Goal: Task Accomplishment & Management: Manage account settings

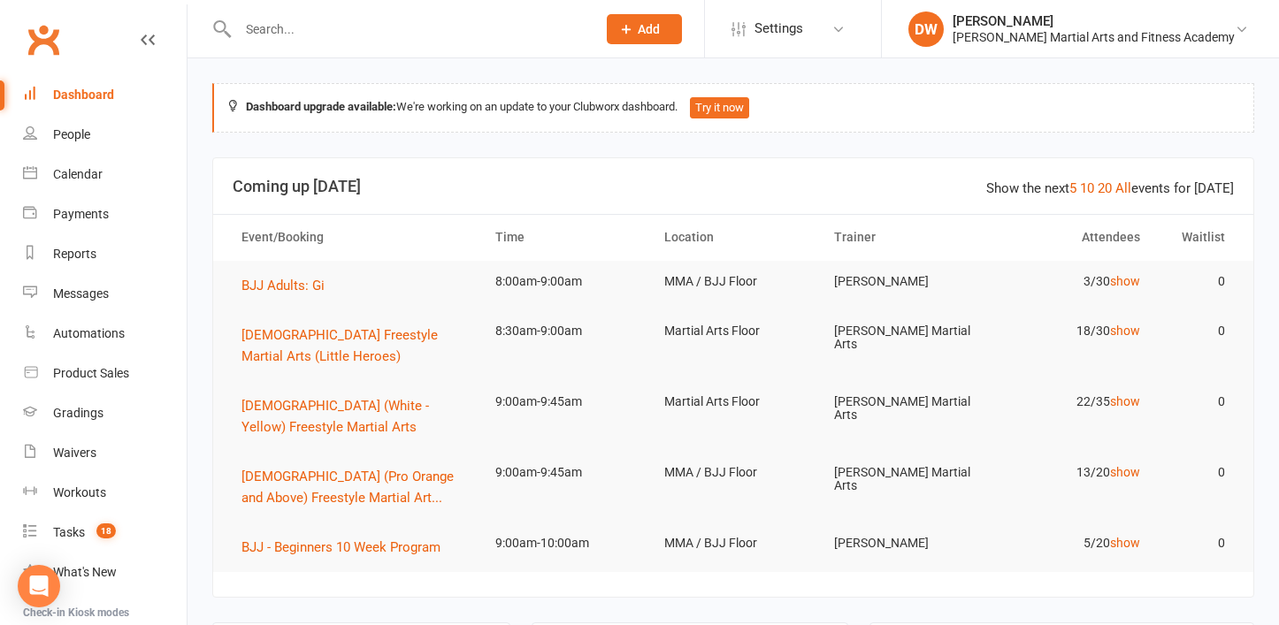
click at [261, 27] on input "text" at bounding box center [408, 29] width 351 height 25
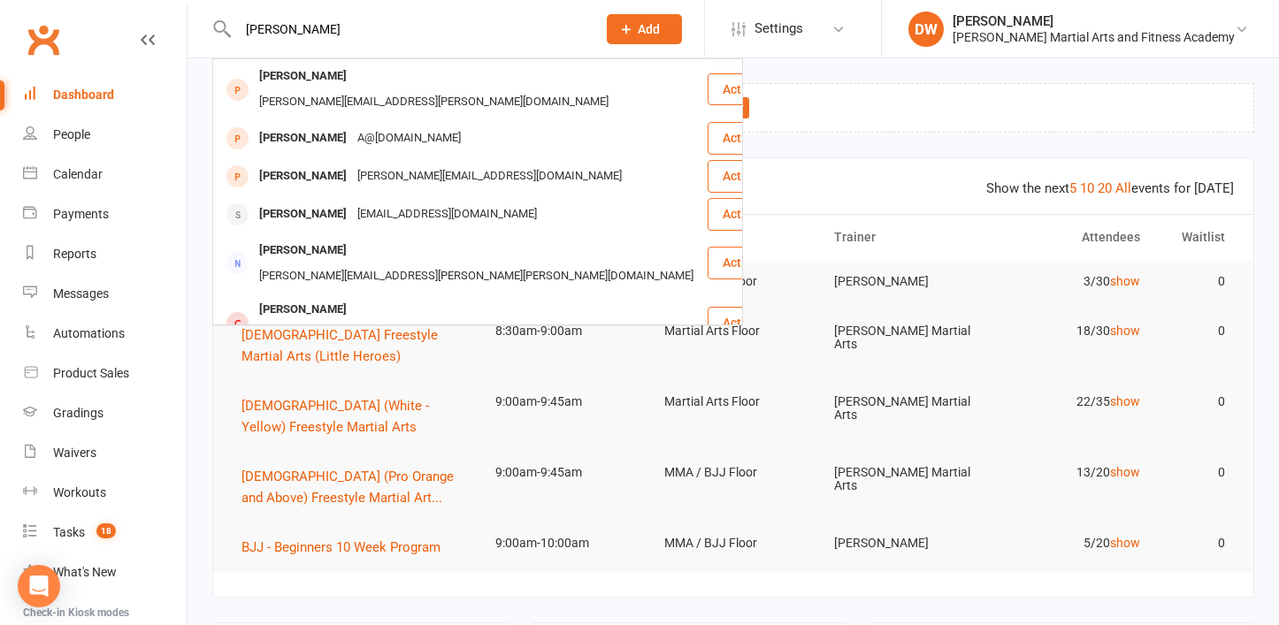
type input "[PERSON_NAME]"
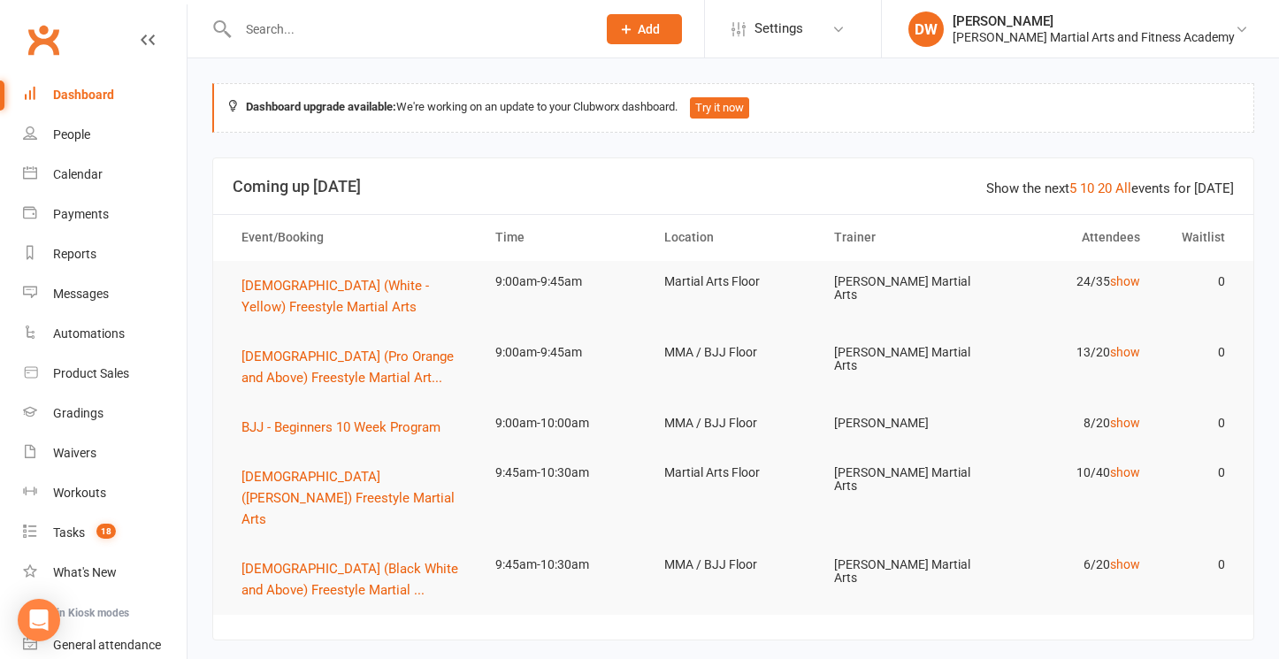
drag, startPoint x: 823, startPoint y: 6, endPoint x: 279, endPoint y: 41, distance: 545.9
click at [279, 41] on input "text" at bounding box center [408, 29] width 351 height 25
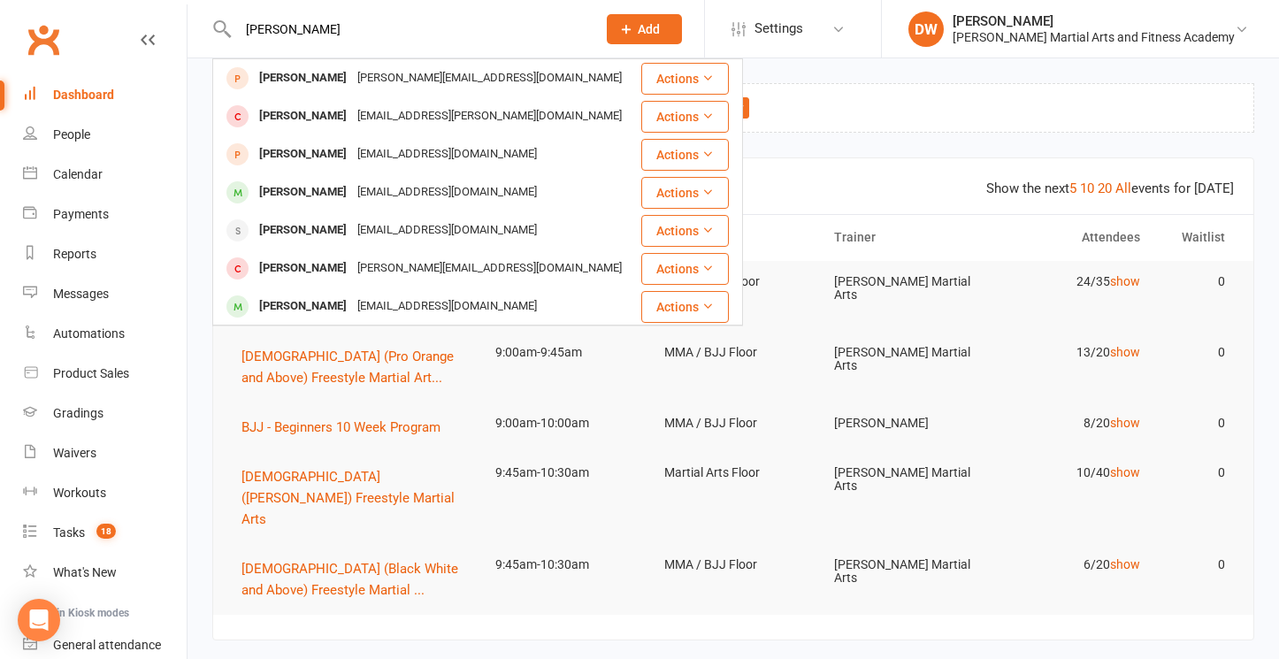
type input "Liam"
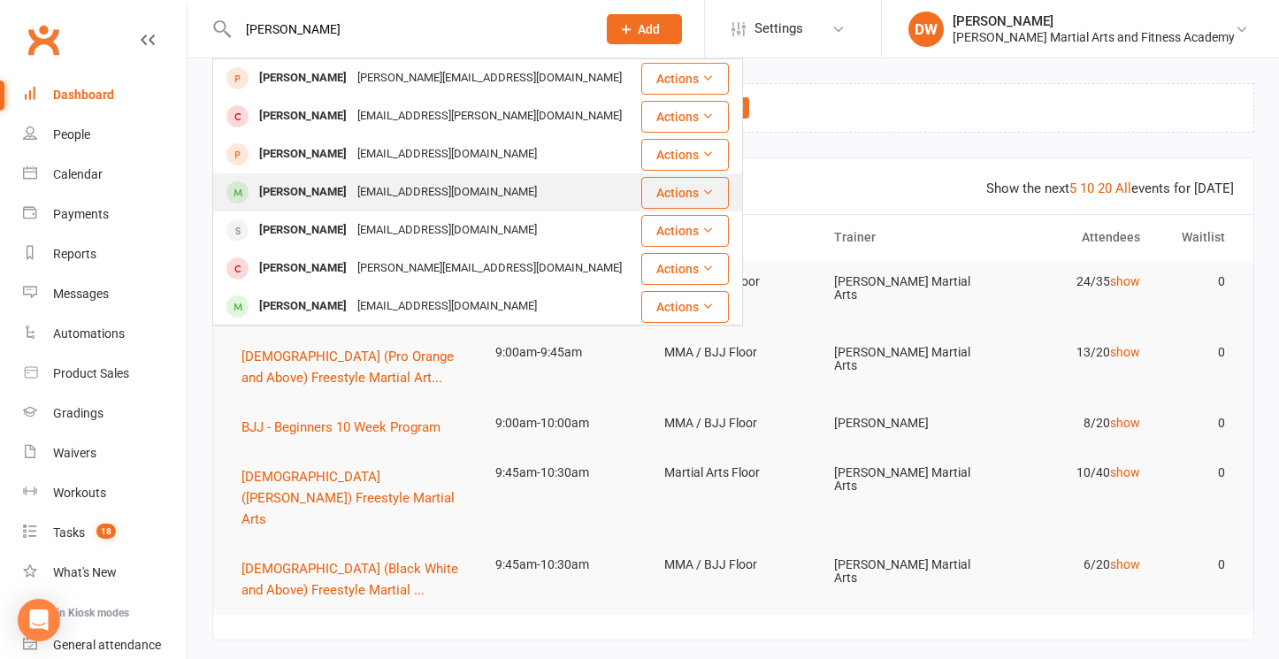
drag, startPoint x: 276, startPoint y: 31, endPoint x: 321, endPoint y: 195, distance: 170.6
click at [321, 195] on div "Liam Bochenek" at bounding box center [303, 193] width 98 height 26
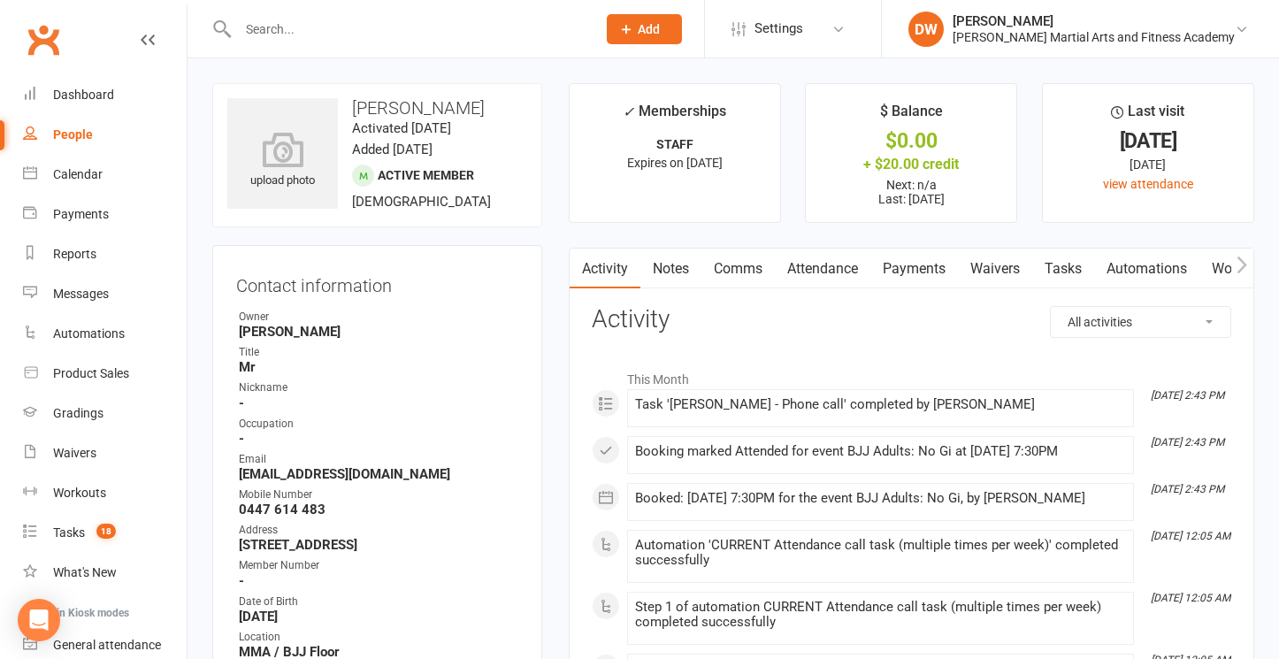
click at [876, 264] on link "Payments" at bounding box center [914, 269] width 88 height 41
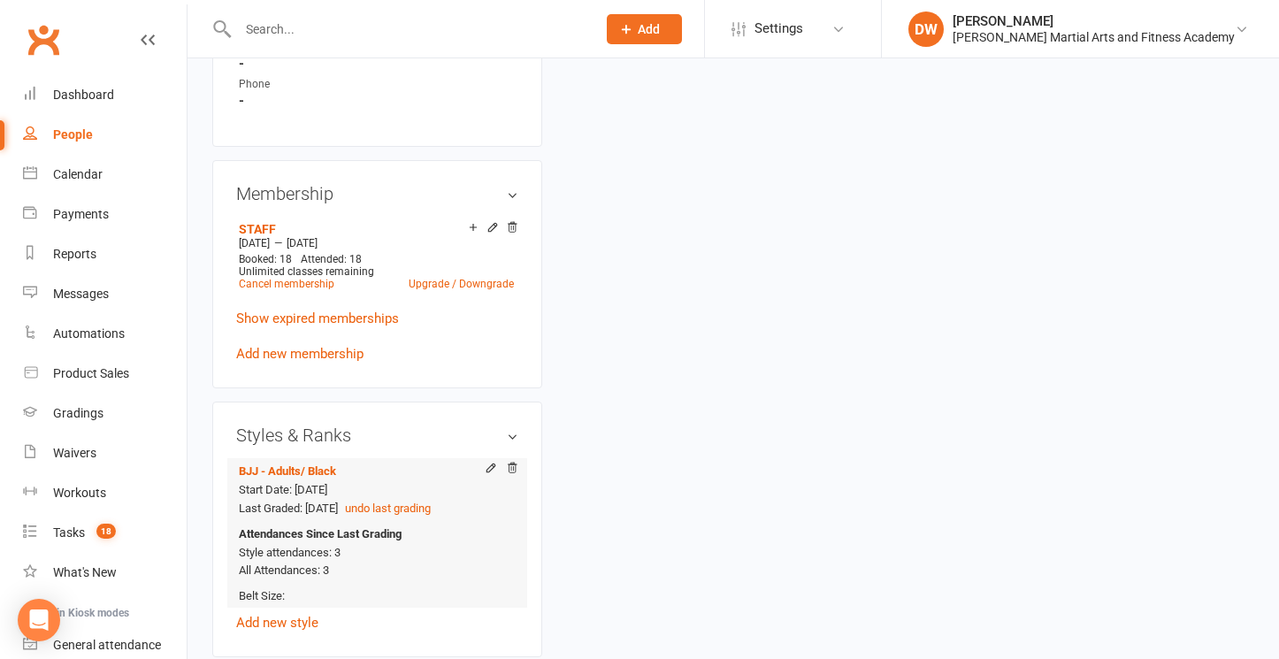
scroll to position [1032, 0]
click at [492, 226] on icon at bounding box center [492, 228] width 12 height 12
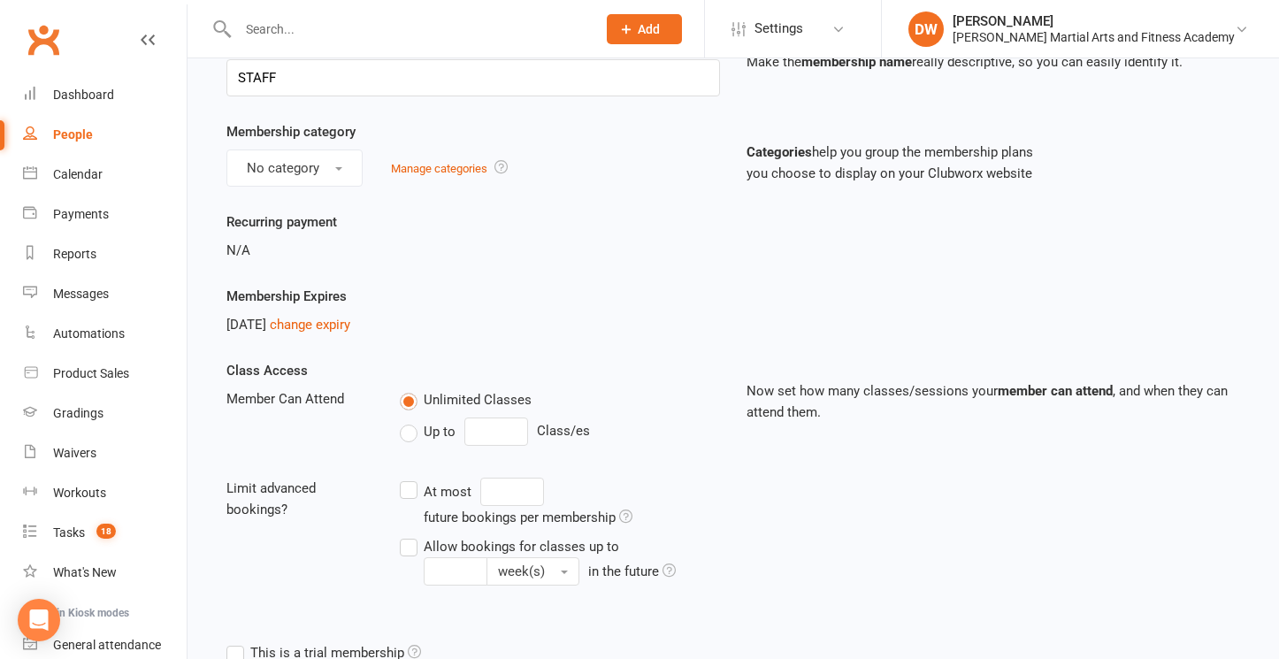
scroll to position [108, 0]
click at [346, 326] on link "change expiry" at bounding box center [310, 325] width 80 height 16
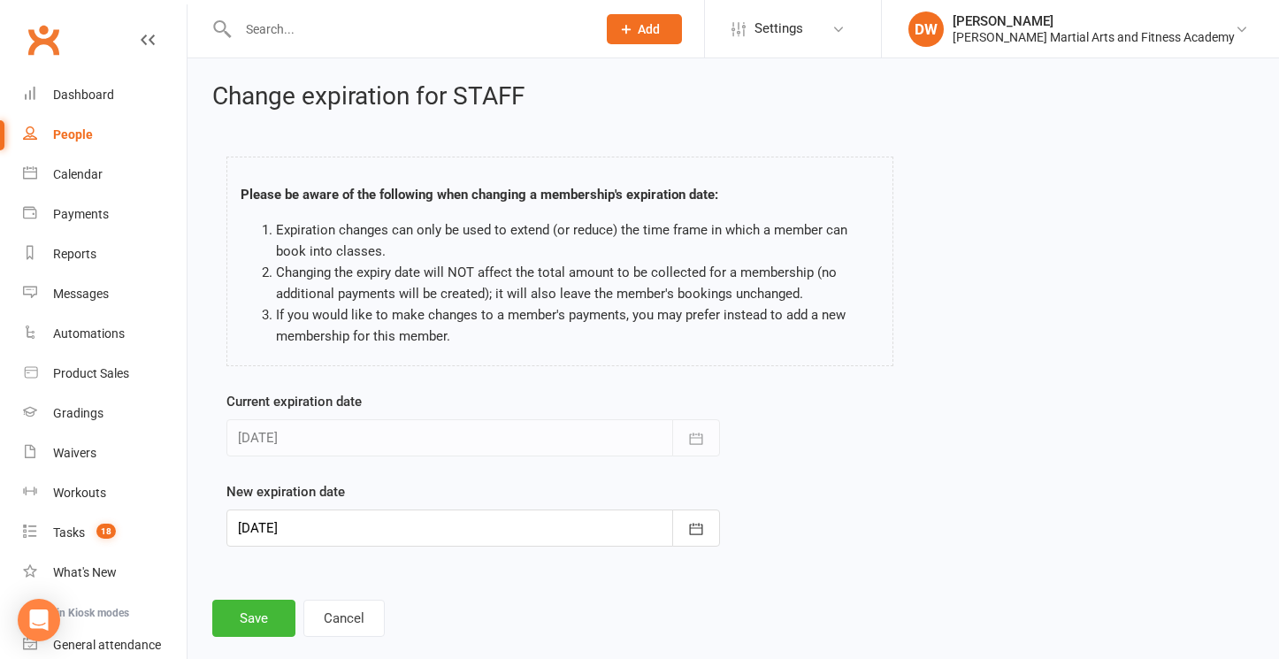
click at [356, 523] on div at bounding box center [473, 527] width 494 height 37
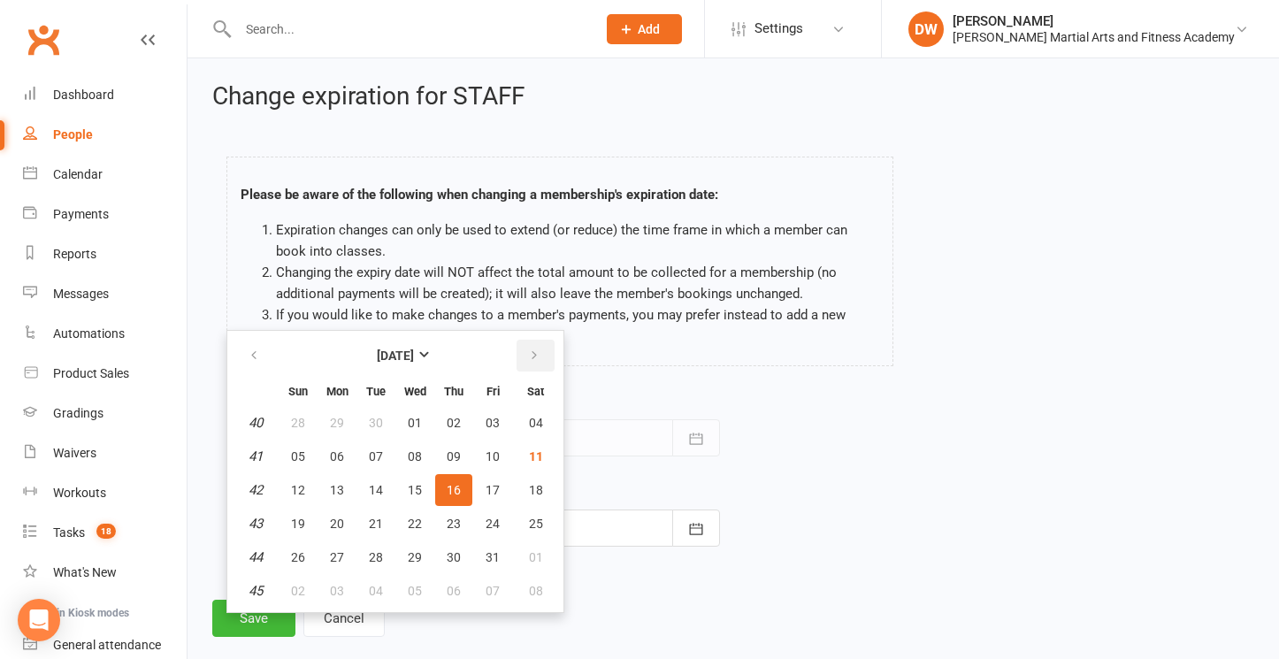
click at [538, 356] on icon "button" at bounding box center [534, 355] width 12 height 14
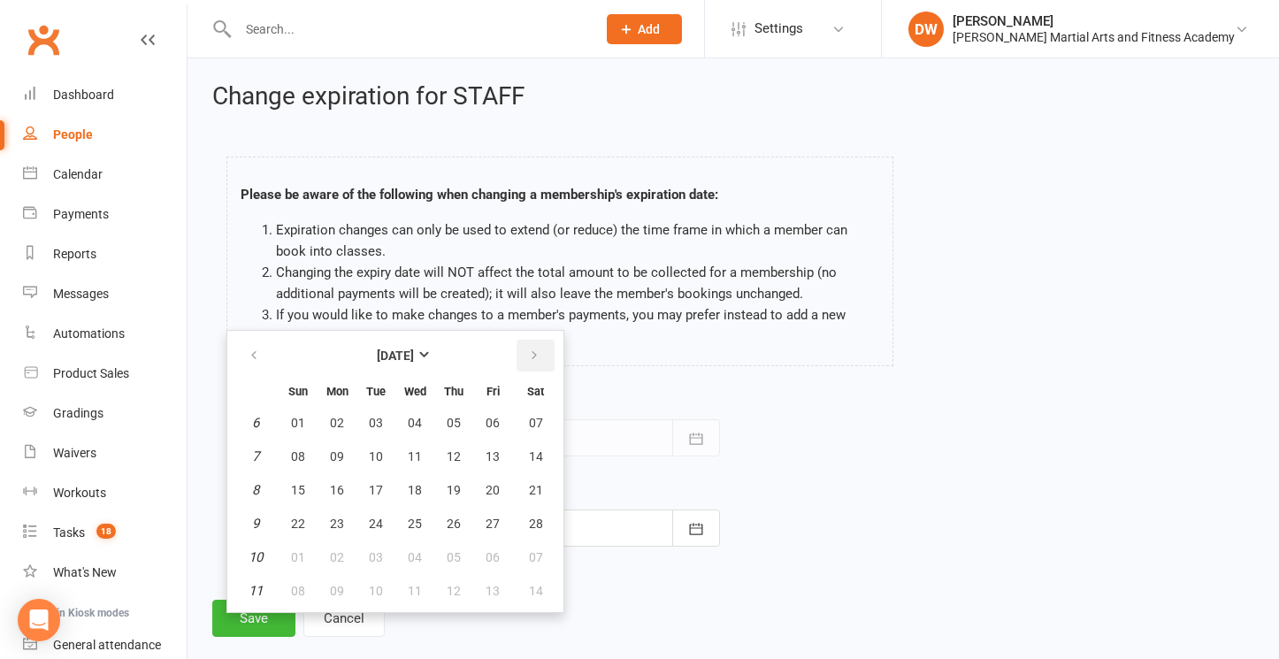
click at [538, 356] on icon "button" at bounding box center [534, 355] width 12 height 14
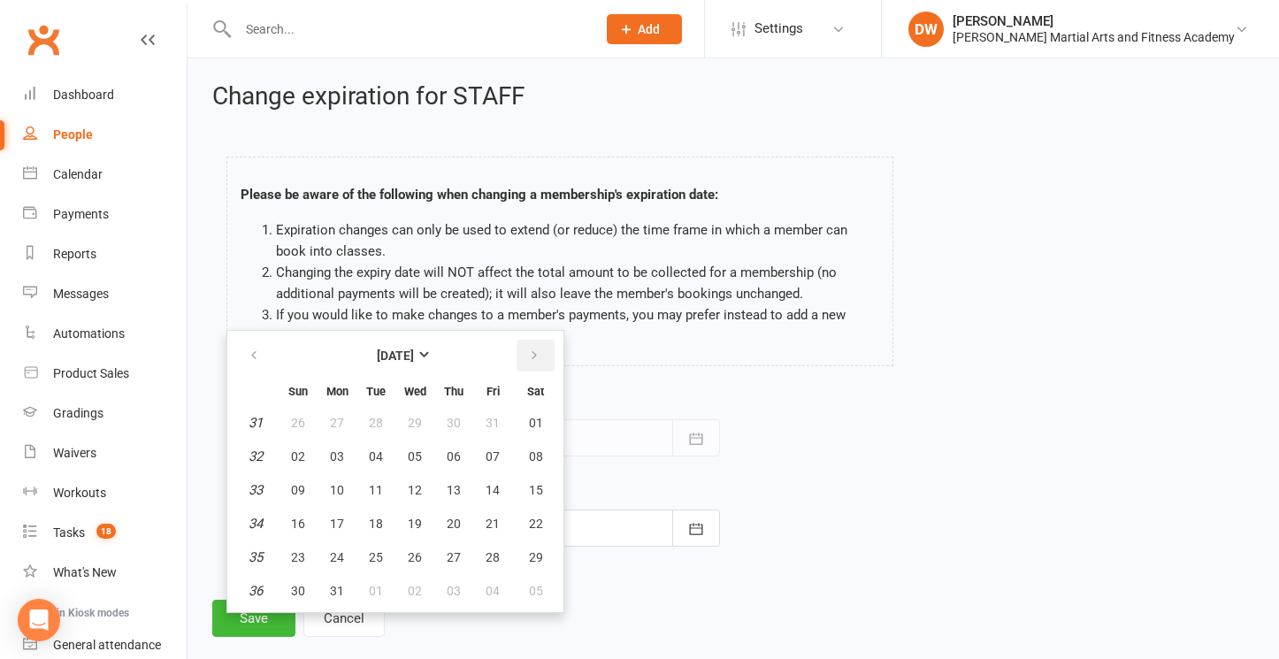
click at [538, 356] on icon "button" at bounding box center [534, 355] width 12 height 14
click at [256, 356] on icon "button" at bounding box center [254, 355] width 12 height 14
click at [490, 486] on span "16" at bounding box center [493, 490] width 14 height 14
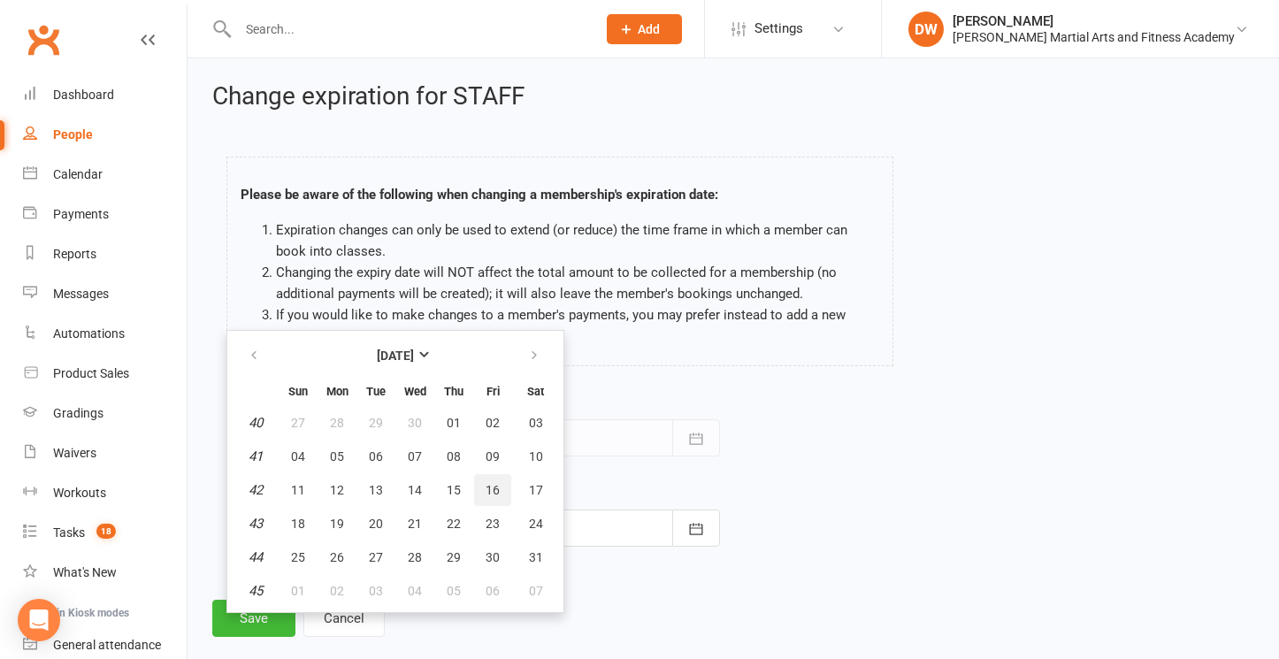
type input "16 Oct 2026"
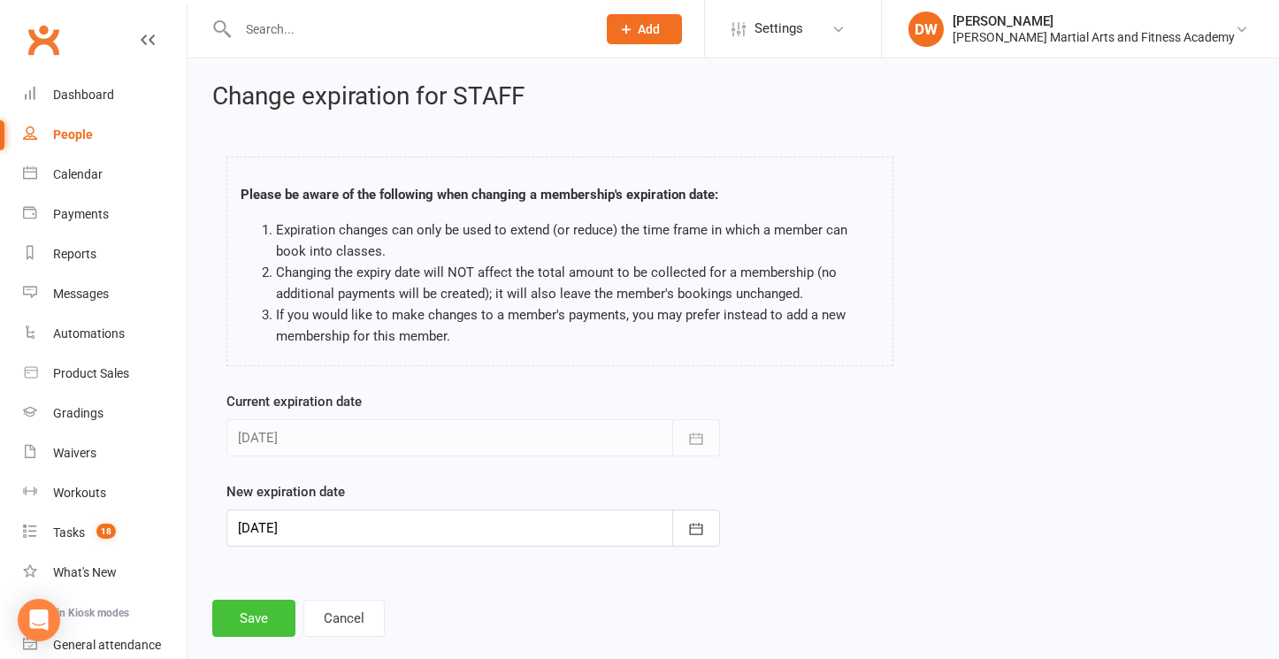
click at [258, 612] on button "Save" at bounding box center [253, 618] width 83 height 37
